Goal: Task Accomplishment & Management: Manage account settings

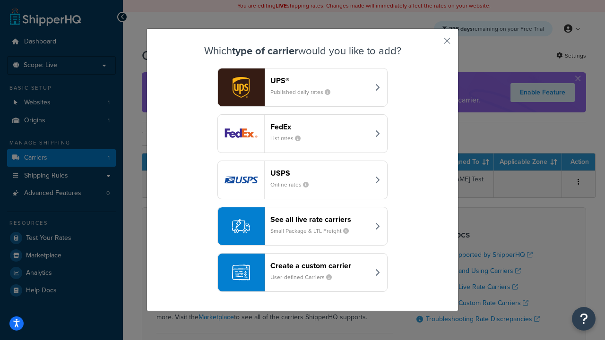
click at [319, 127] on header "FedEx" at bounding box center [319, 126] width 99 height 9
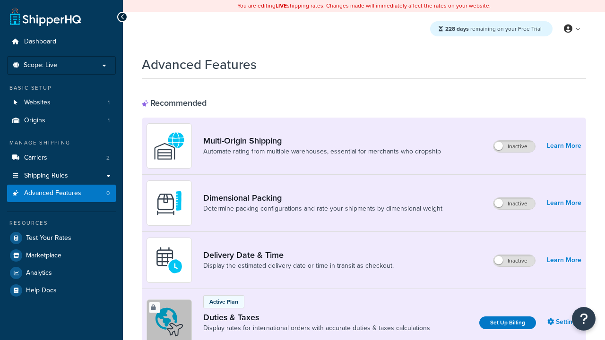
scroll to position [306, 0]
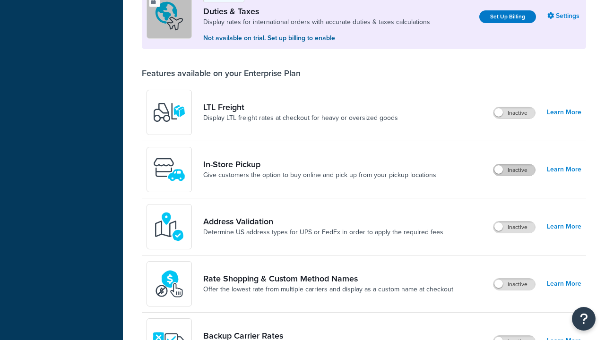
click at [514, 170] on label "Inactive" at bounding box center [514, 169] width 42 height 11
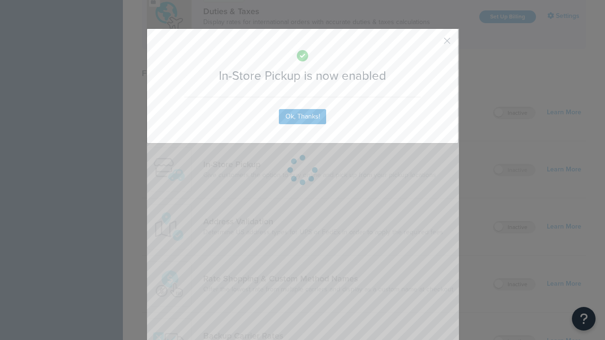
scroll to position [0, 0]
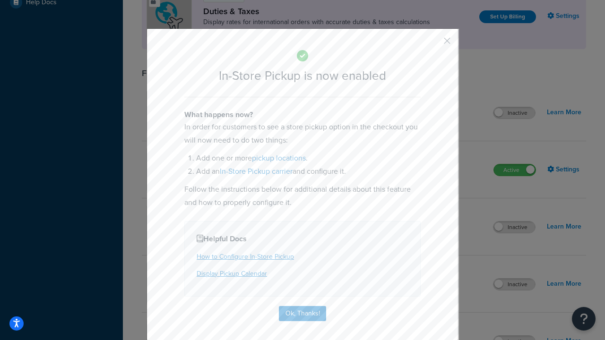
click at [433, 44] on button "button" at bounding box center [433, 44] width 2 height 2
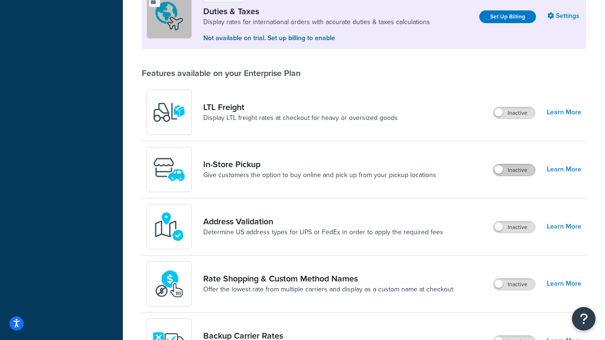
scroll to position [288, 0]
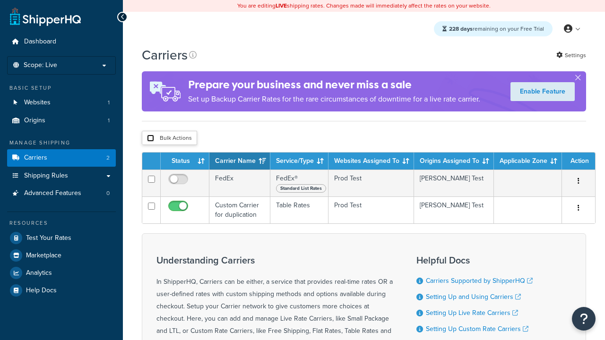
click at [150, 139] on input "checkbox" at bounding box center [150, 138] width 7 height 7
checkbox input "true"
click at [0, 0] on button "Delete" at bounding box center [0, 0] width 0 height 0
